Goal: Task Accomplishment & Management: Manage account settings

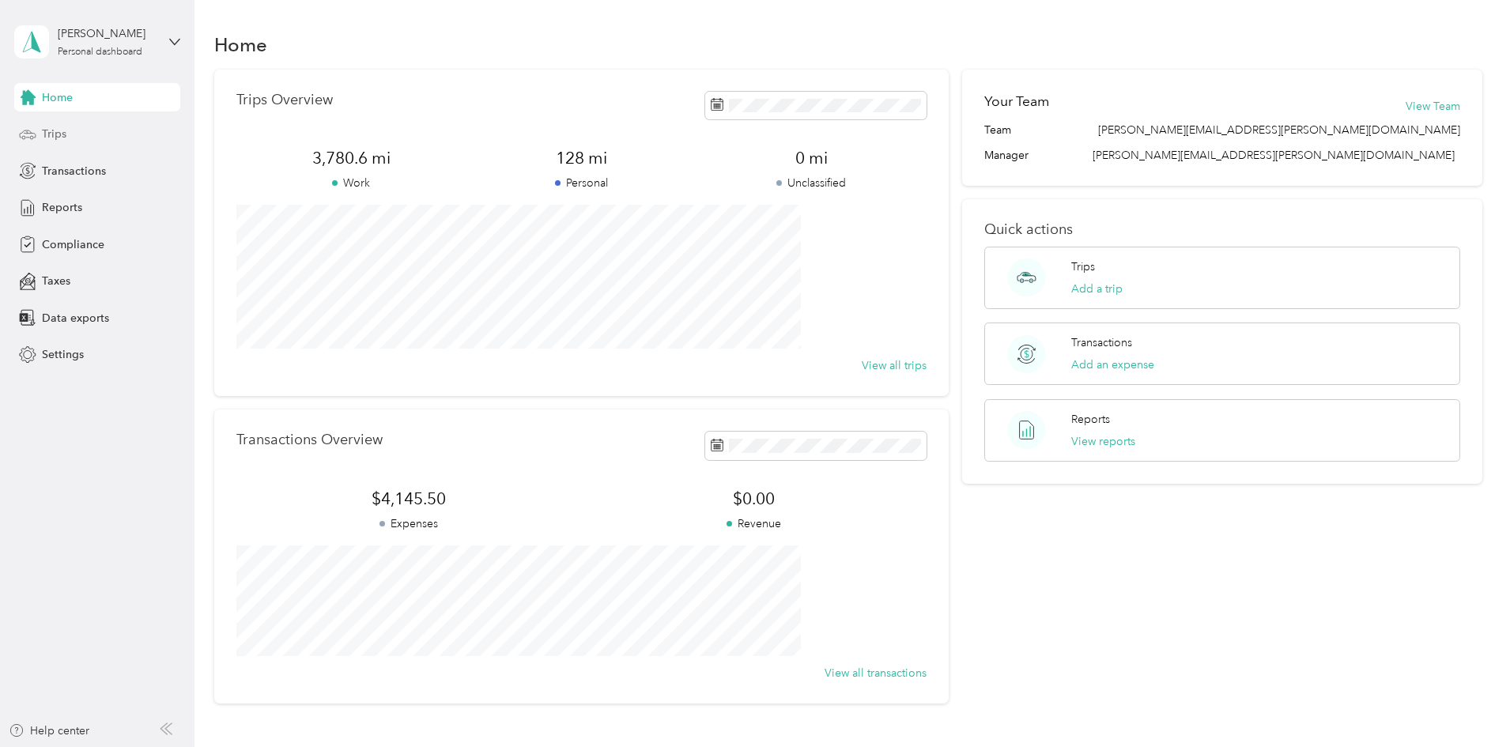
click at [47, 131] on span "Trips" at bounding box center [54, 134] width 25 height 17
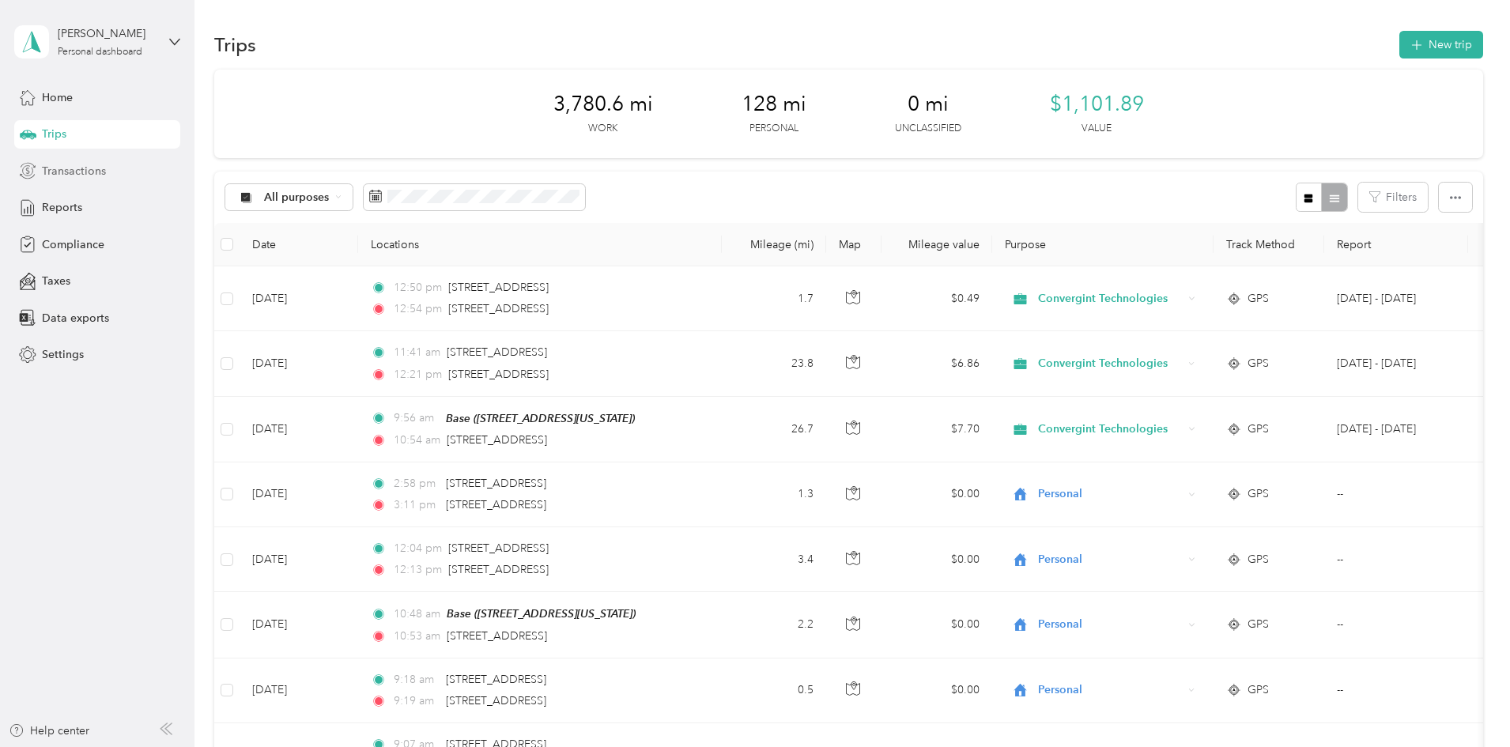
click at [66, 171] on span "Transactions" at bounding box center [74, 171] width 64 height 17
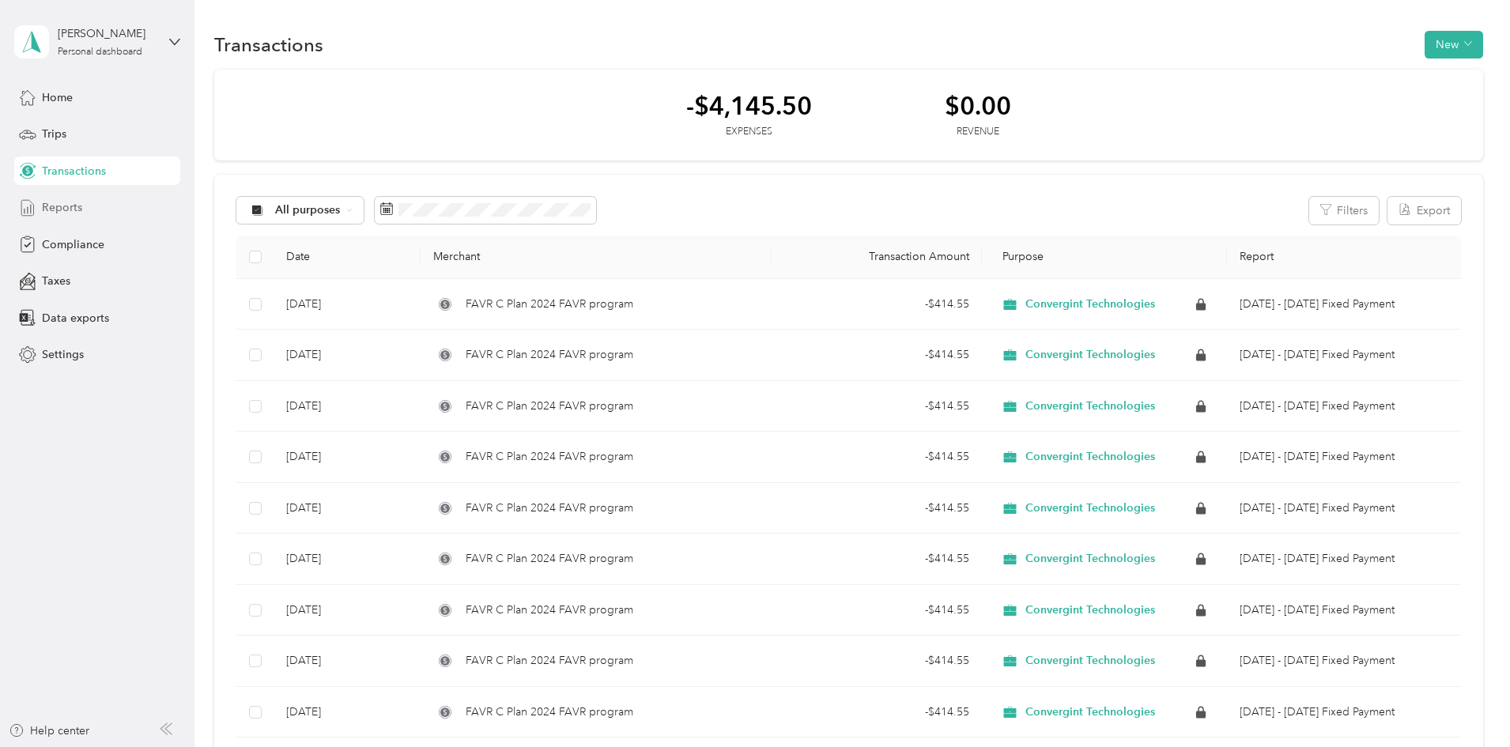
click at [57, 209] on span "Reports" at bounding box center [62, 207] width 40 height 17
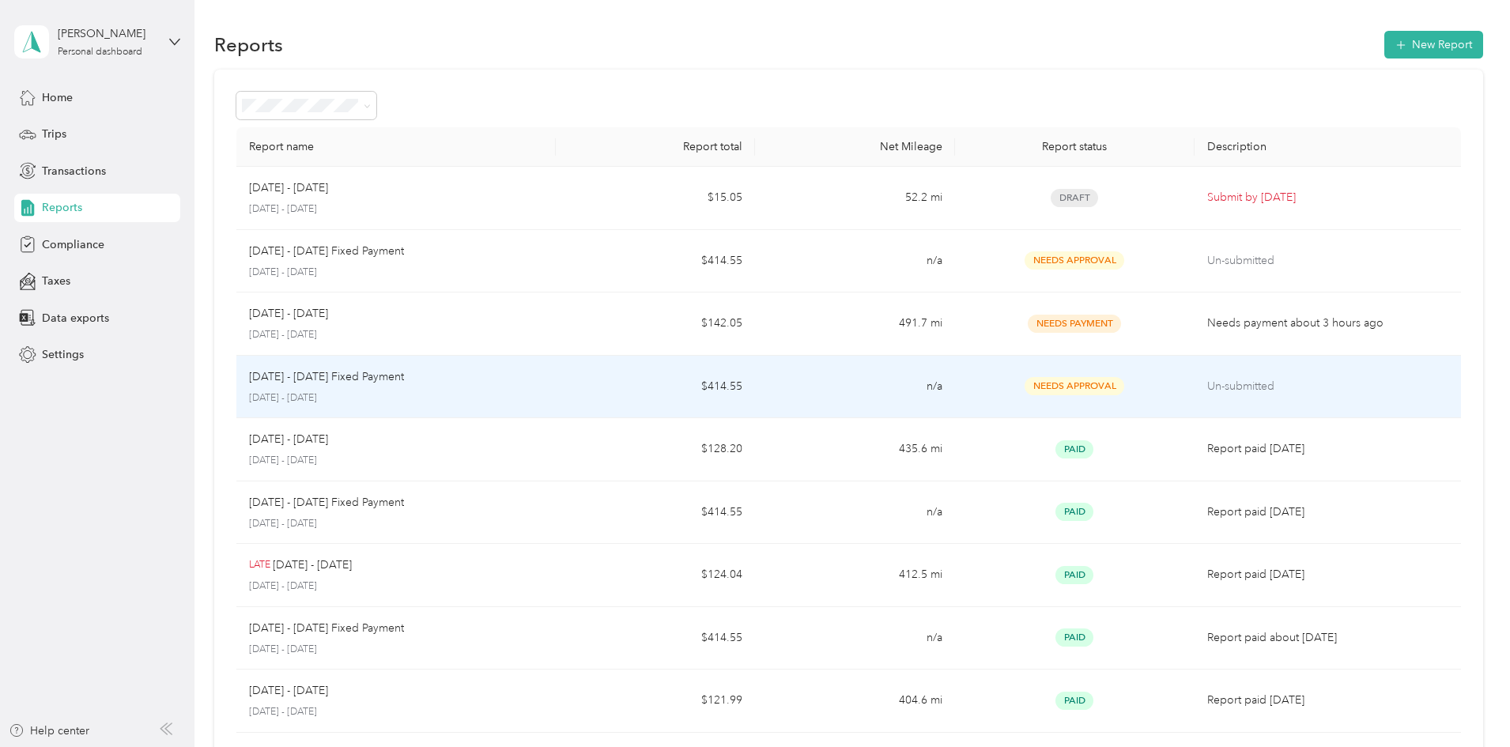
click at [543, 379] on div "[DATE] - [DATE] Fixed Payment" at bounding box center [396, 376] width 294 height 17
